Goal: Task Accomplishment & Management: Manage account settings

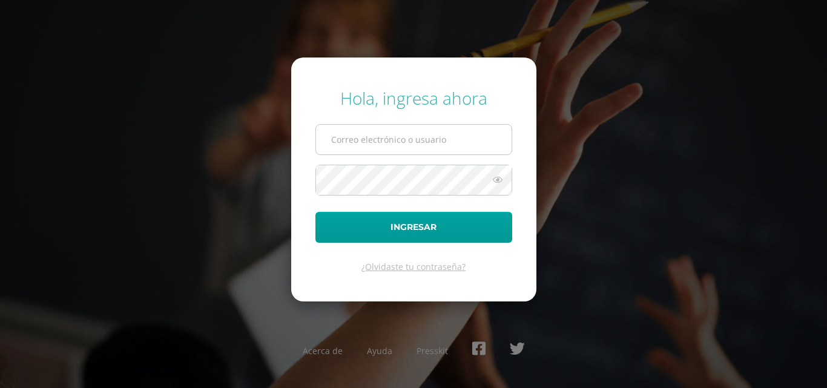
click at [364, 132] on input "text" at bounding box center [414, 140] width 196 height 30
click at [369, 137] on input "text" at bounding box center [414, 140] width 196 height 30
click at [366, 135] on input "text" at bounding box center [414, 140] width 196 height 30
type input "COS01063@osoriosandoval.edu.gt"
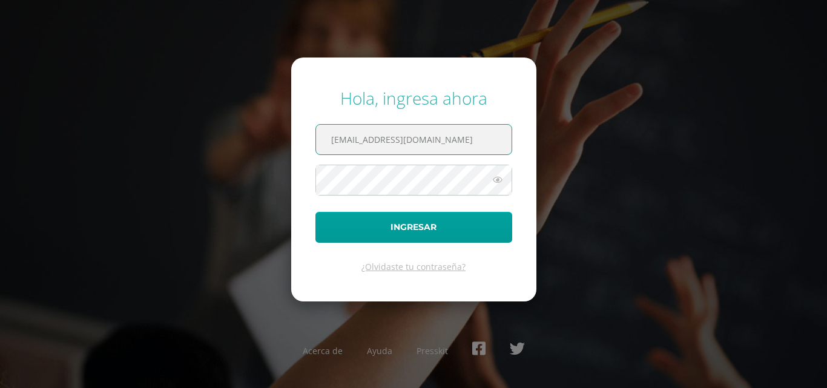
click at [737, 5] on div "Hola, ingresa ahora COS01063@osoriosandoval.edu.gt Ingresar ¿Olvidaste tu contr…" at bounding box center [413, 194] width 837 height 388
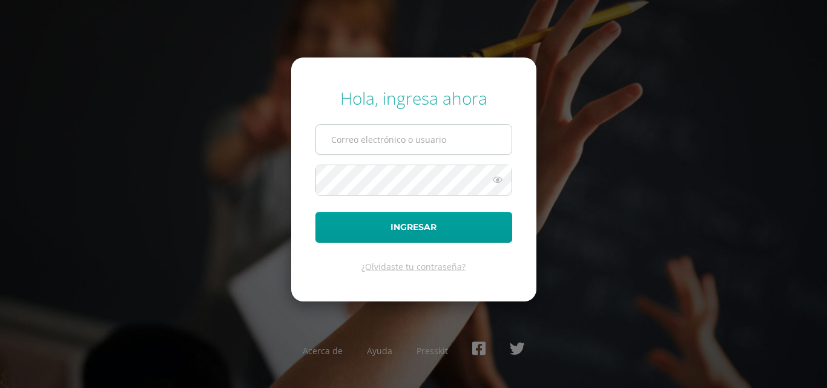
click at [425, 135] on input "text" at bounding box center [414, 140] width 196 height 30
click at [434, 265] on link "¿Olvidaste tu contraseña?" at bounding box center [413, 267] width 104 height 12
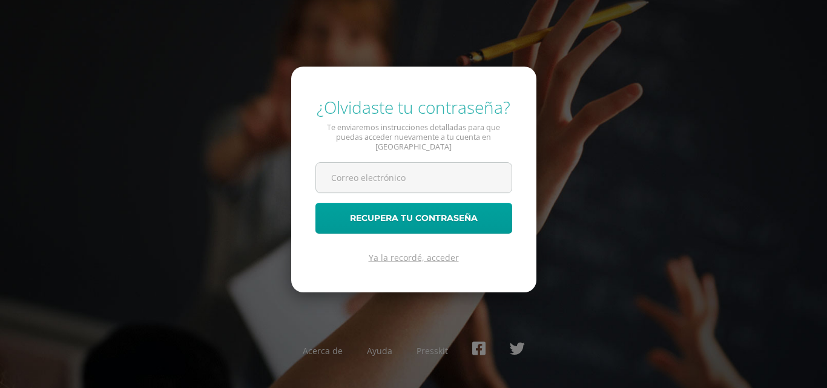
click at [430, 252] on link "Ya la recordé, acceder" at bounding box center [414, 258] width 90 height 12
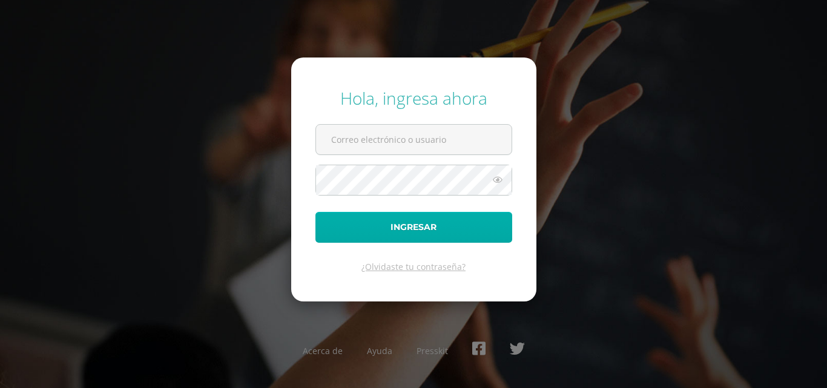
type input "[EMAIL_ADDRESS][DOMAIN_NAME]"
click at [462, 216] on button "Ingresar" at bounding box center [413, 227] width 197 height 31
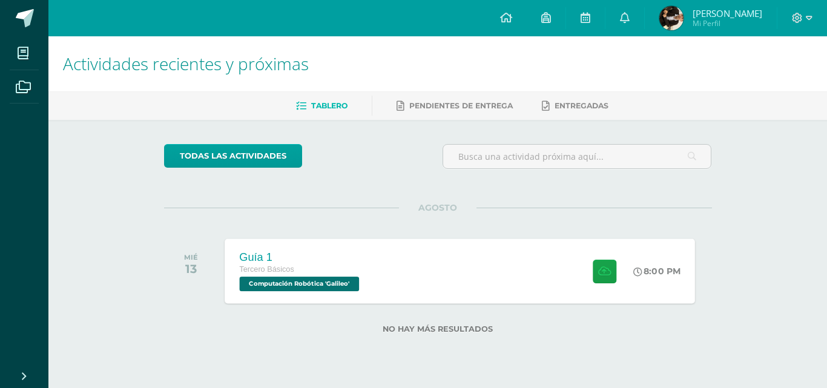
click at [385, 254] on div "Guía 1 Tercero Básicos Computación Robótica 'Galileo' 8:00 PM Guía 1 Computació…" at bounding box center [460, 270] width 470 height 65
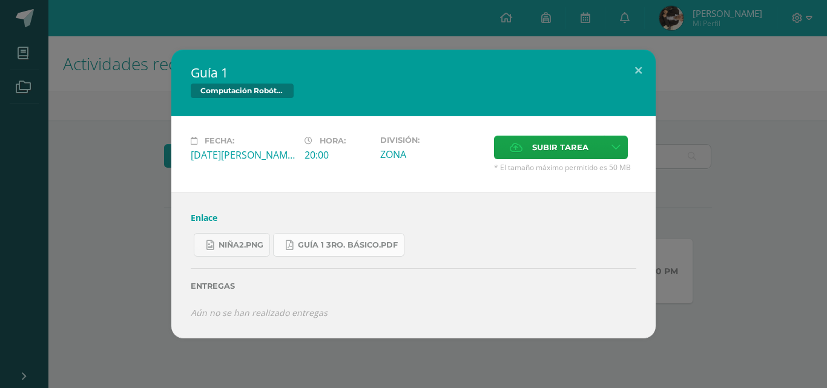
click at [348, 233] on link "Guía 1 3ro. Básico.pdf" at bounding box center [338, 245] width 131 height 24
click at [250, 239] on link "niña2.png" at bounding box center [232, 245] width 76 height 24
click at [212, 215] on link "Enlace" at bounding box center [204, 218] width 27 height 12
click at [235, 237] on link "niña2.png" at bounding box center [232, 245] width 76 height 24
